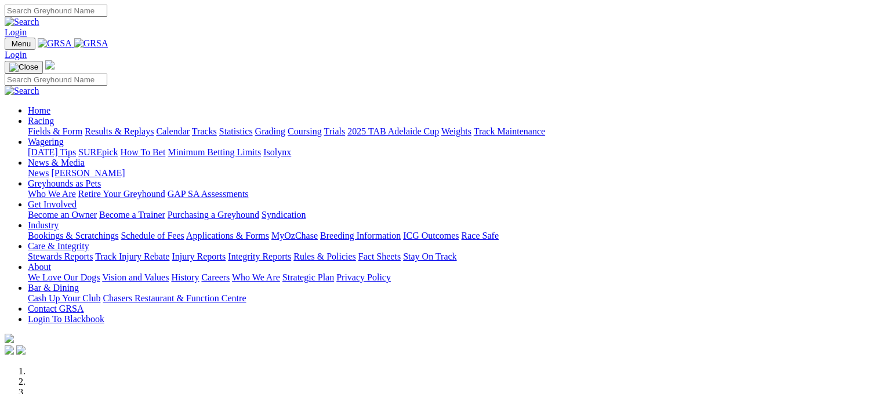
click at [54, 116] on link "Racing" at bounding box center [41, 121] width 26 height 10
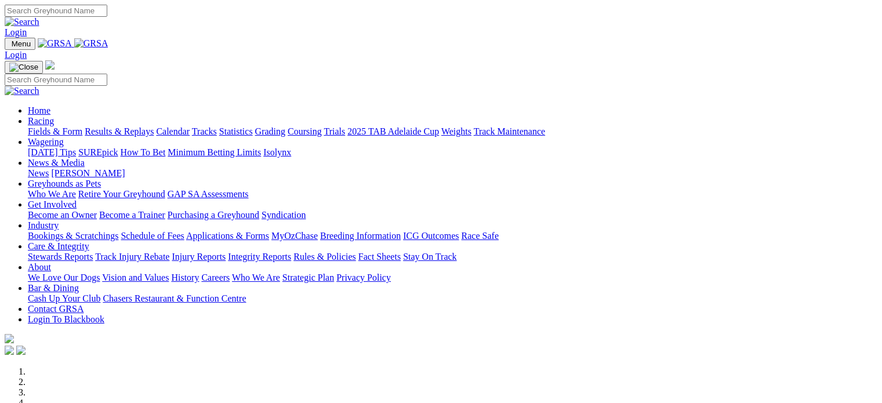
click at [54, 116] on link "Racing" at bounding box center [41, 121] width 26 height 10
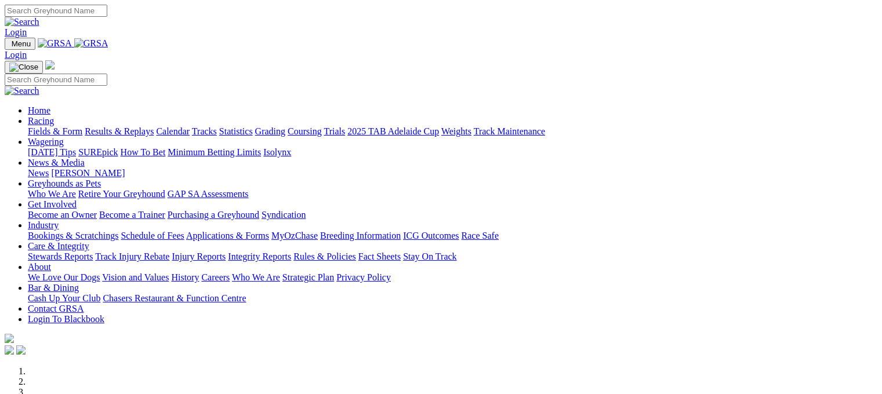
click at [54, 116] on link "Racing" at bounding box center [41, 121] width 26 height 10
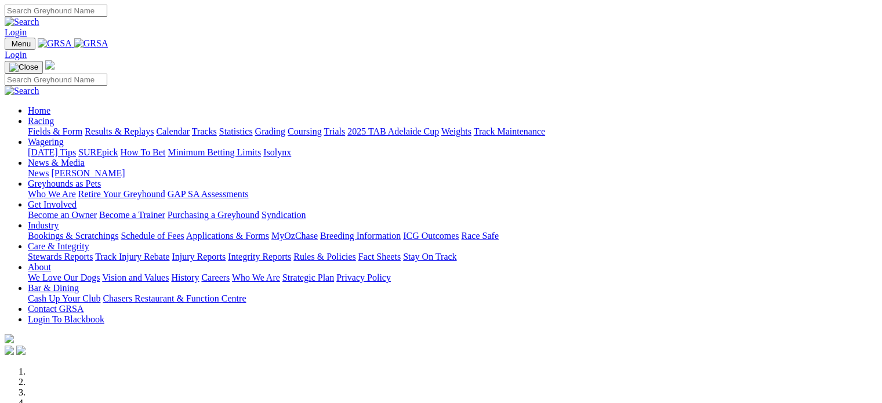
click at [54, 116] on link "Racing" at bounding box center [41, 121] width 26 height 10
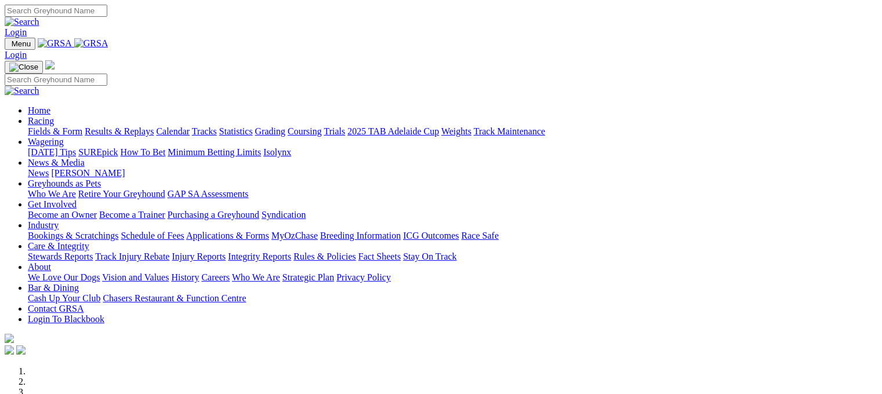
click at [147, 126] on link "Results & Replays" at bounding box center [119, 131] width 69 height 10
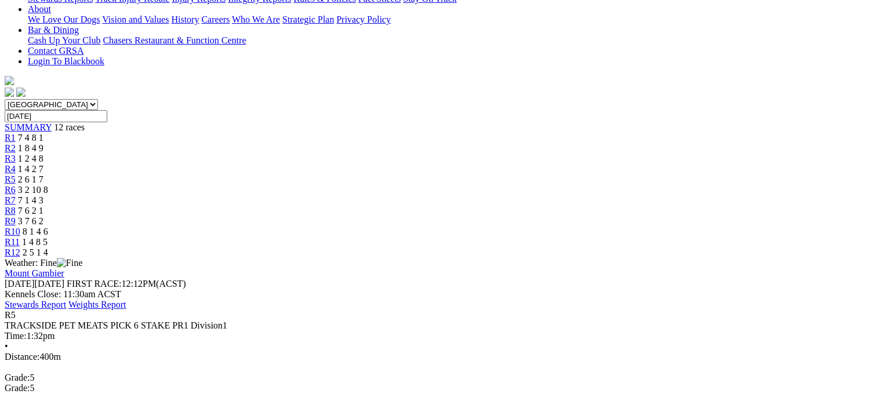
scroll to position [278, 0]
